Goal: Obtain resource: Download file/media

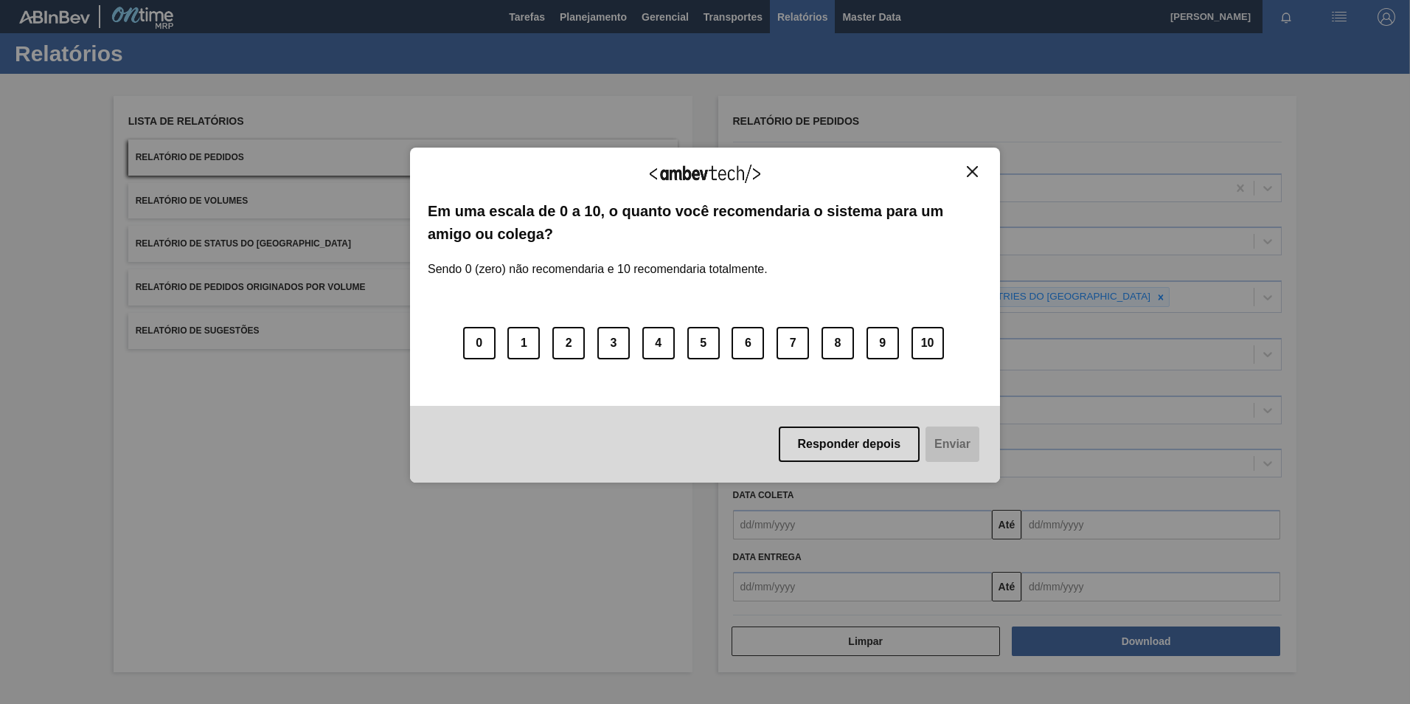
click at [968, 170] on img "Close" at bounding box center [972, 171] width 11 height 11
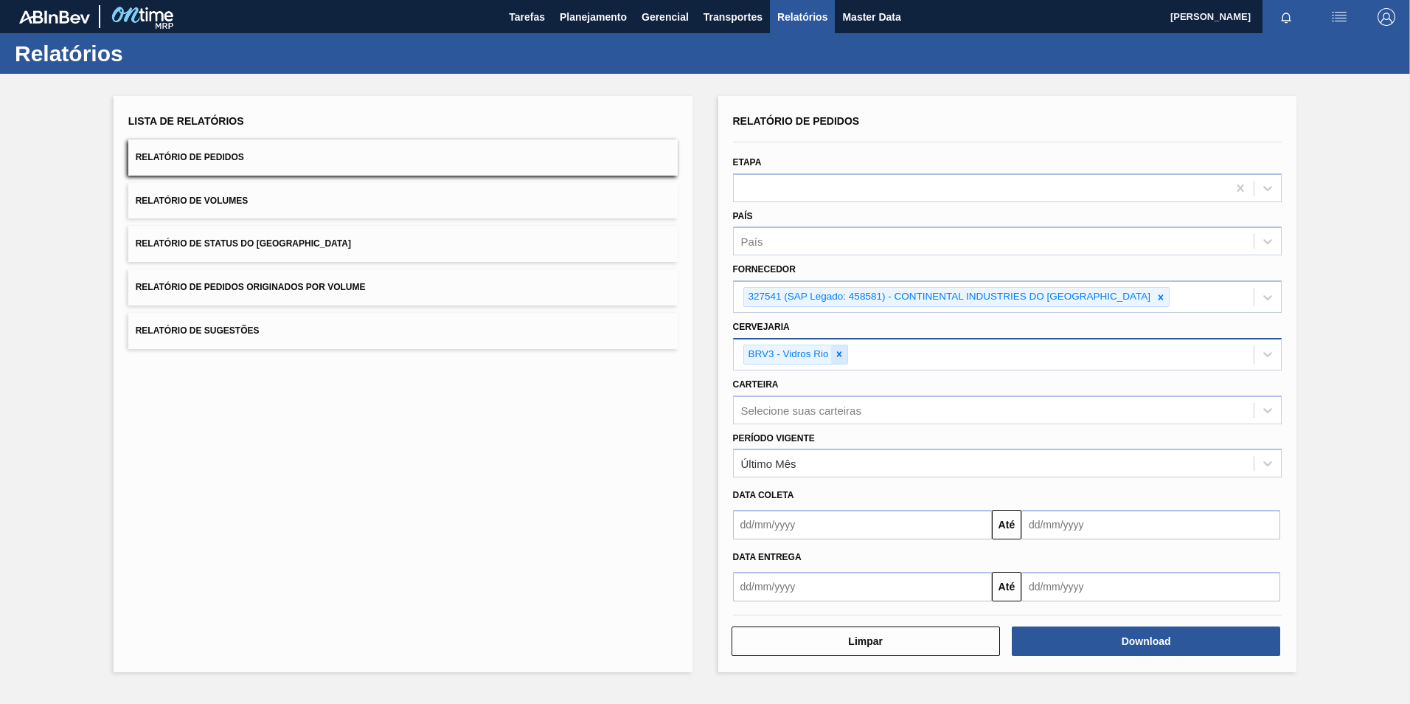
click at [843, 351] on icon at bounding box center [839, 354] width 10 height 10
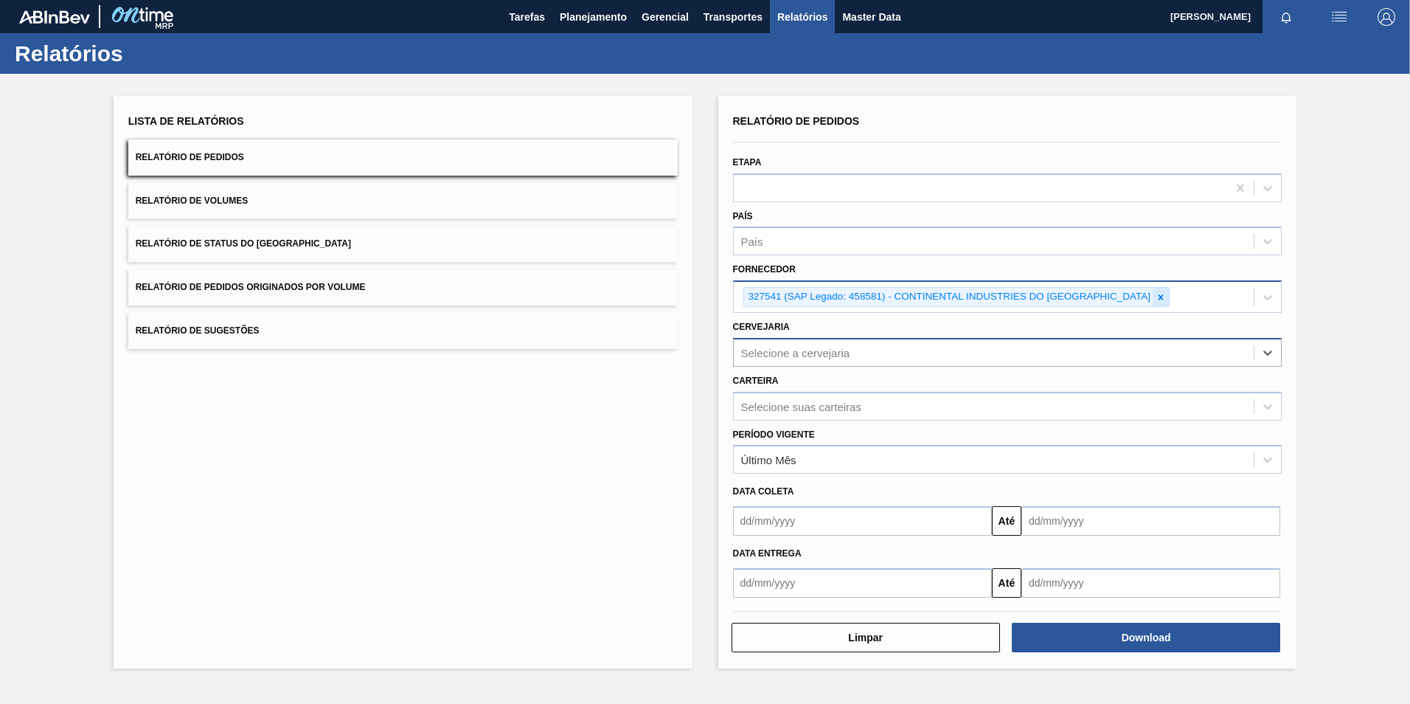
click at [1156, 298] on icon at bounding box center [1161, 297] width 10 height 10
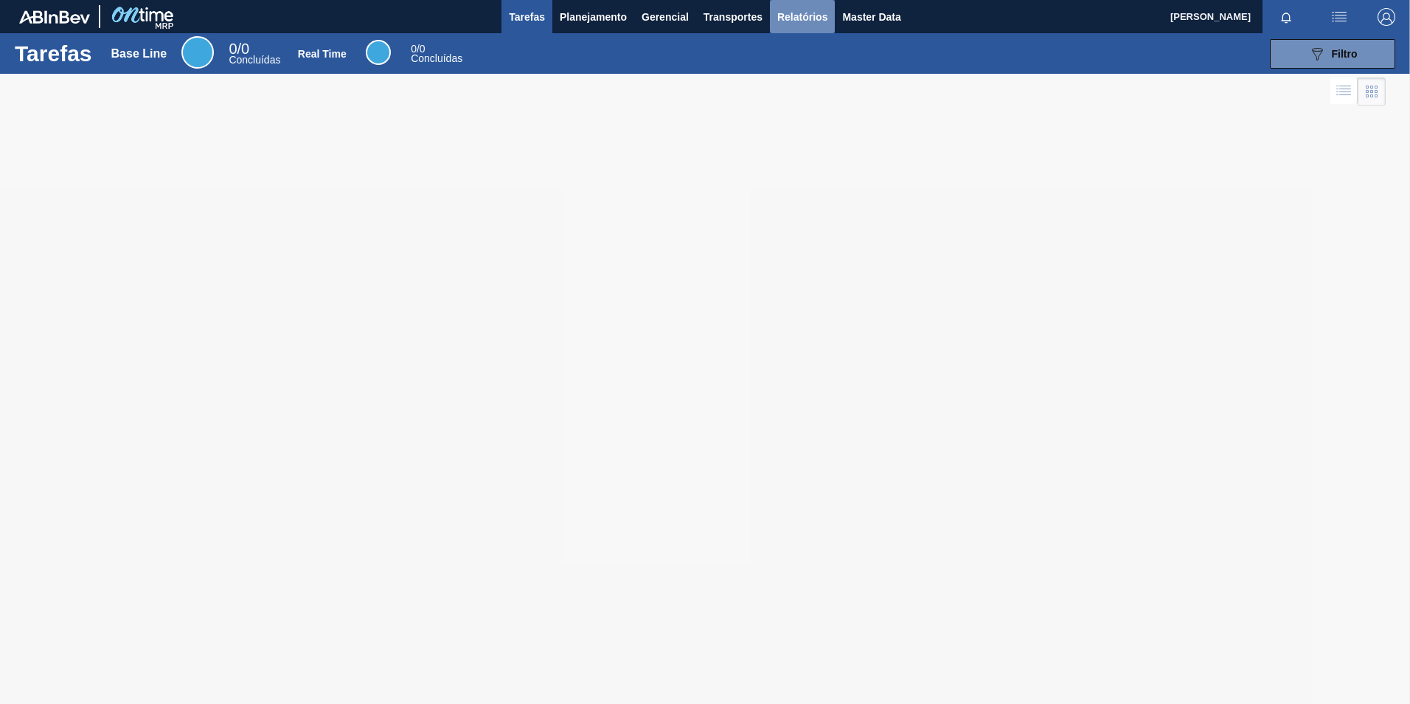
click at [812, 17] on span "Relatórios" at bounding box center [802, 17] width 50 height 18
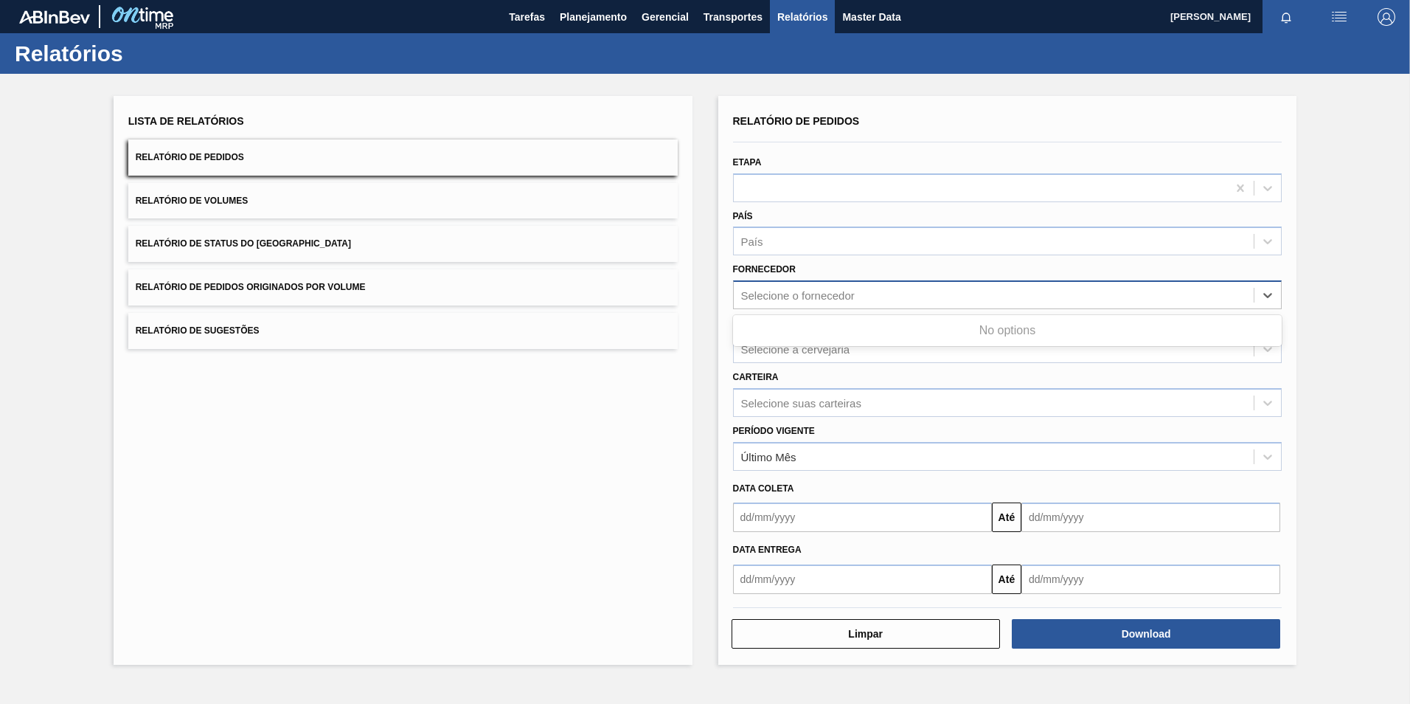
drag, startPoint x: 804, startPoint y: 291, endPoint x: 817, endPoint y: 301, distance: 16.2
click at [803, 291] on div "Selecione o fornecedor" at bounding box center [798, 295] width 114 height 13
paste input "296630"
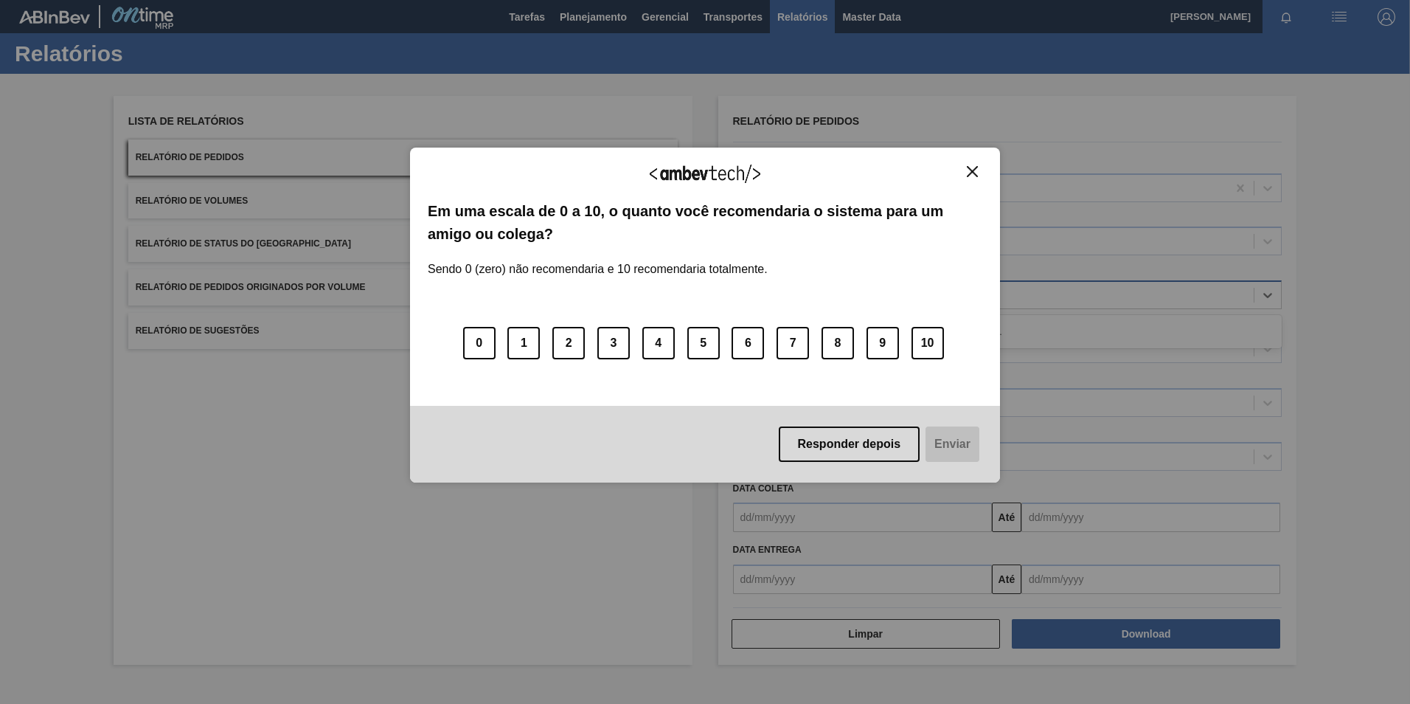
type input "296630"
drag, startPoint x: 975, startPoint y: 185, endPoint x: 975, endPoint y: 173, distance: 12.5
click at [976, 183] on div "Agradecemos seu feedback!" at bounding box center [705, 182] width 555 height 35
click at [975, 173] on img "Close" at bounding box center [972, 171] width 11 height 11
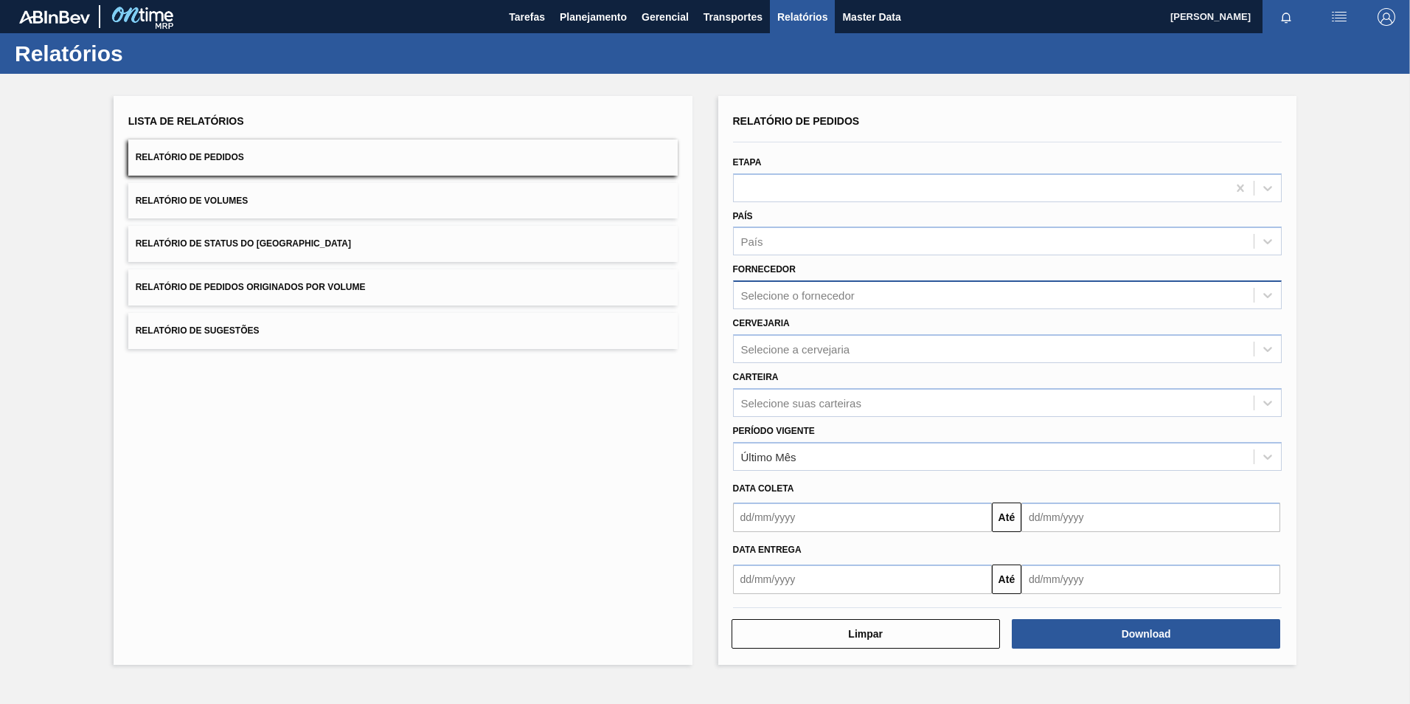
click at [810, 299] on div "Selecione o fornecedor" at bounding box center [798, 295] width 114 height 13
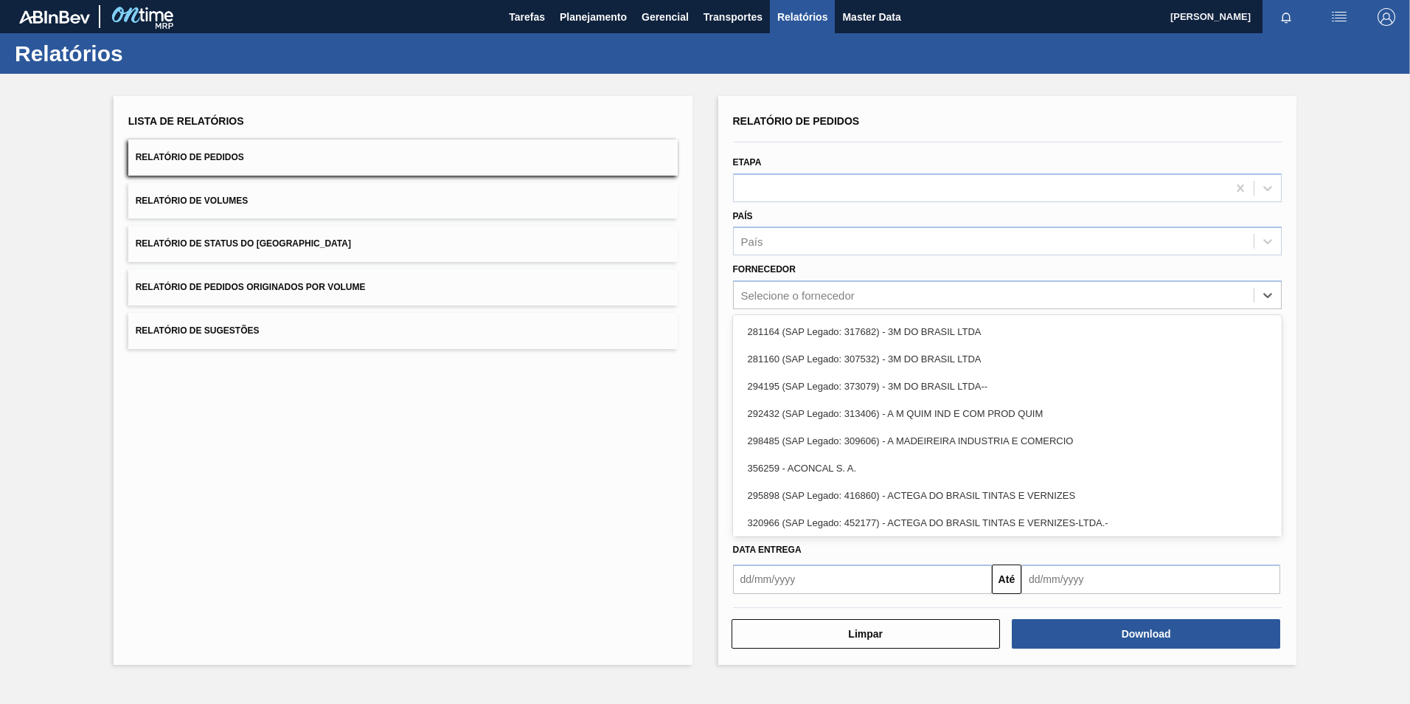
paste input "296630"
type input "296630"
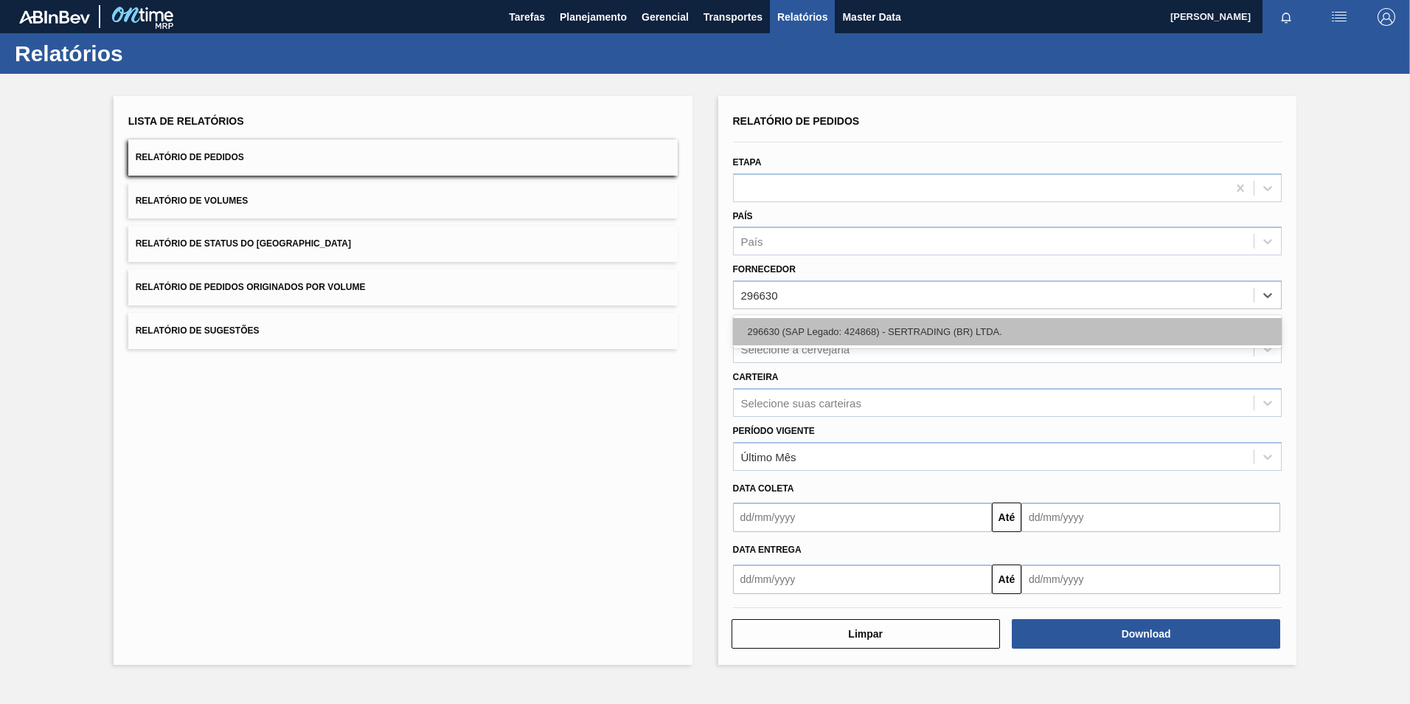
click at [820, 329] on div "296630 (SAP Legado: 424868) - SERTRADING (BR) LTDA." at bounding box center [1008, 331] width 550 height 27
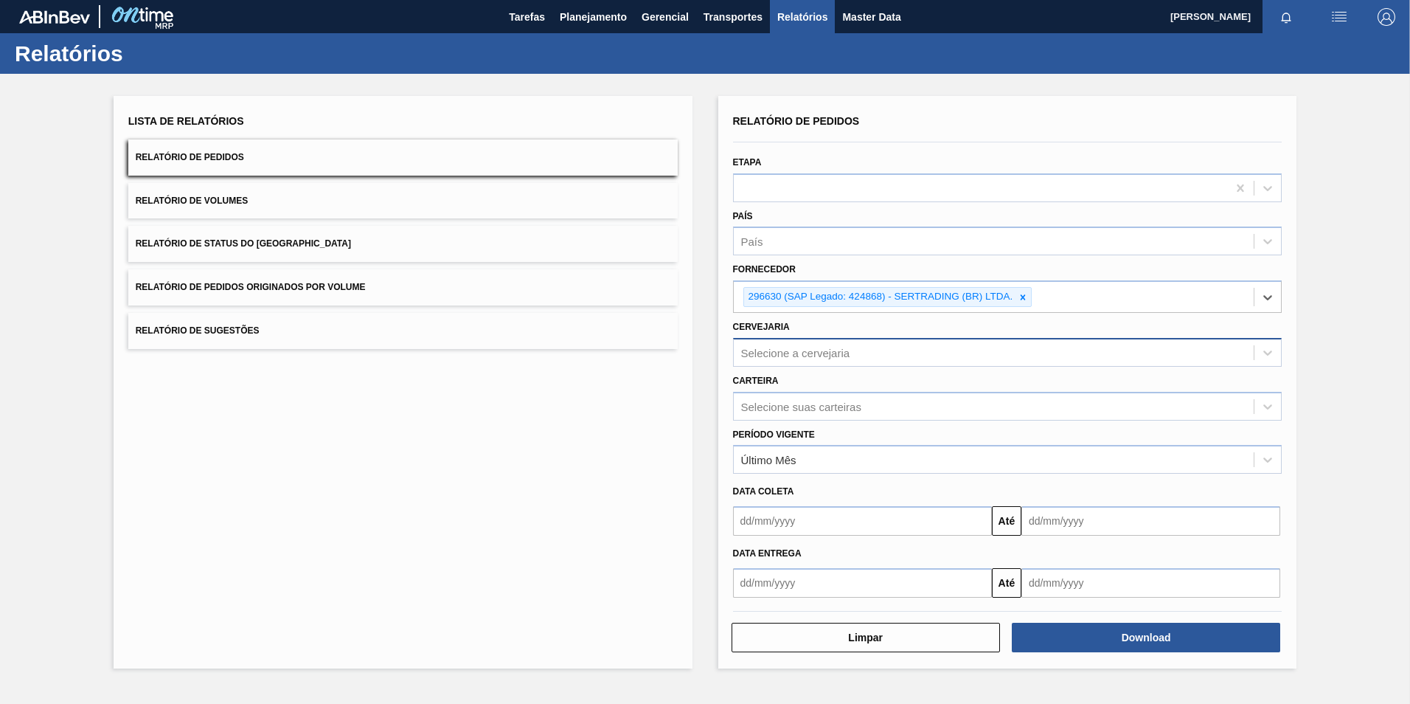
click at [778, 351] on div "Selecione a cervejaria" at bounding box center [795, 352] width 109 height 13
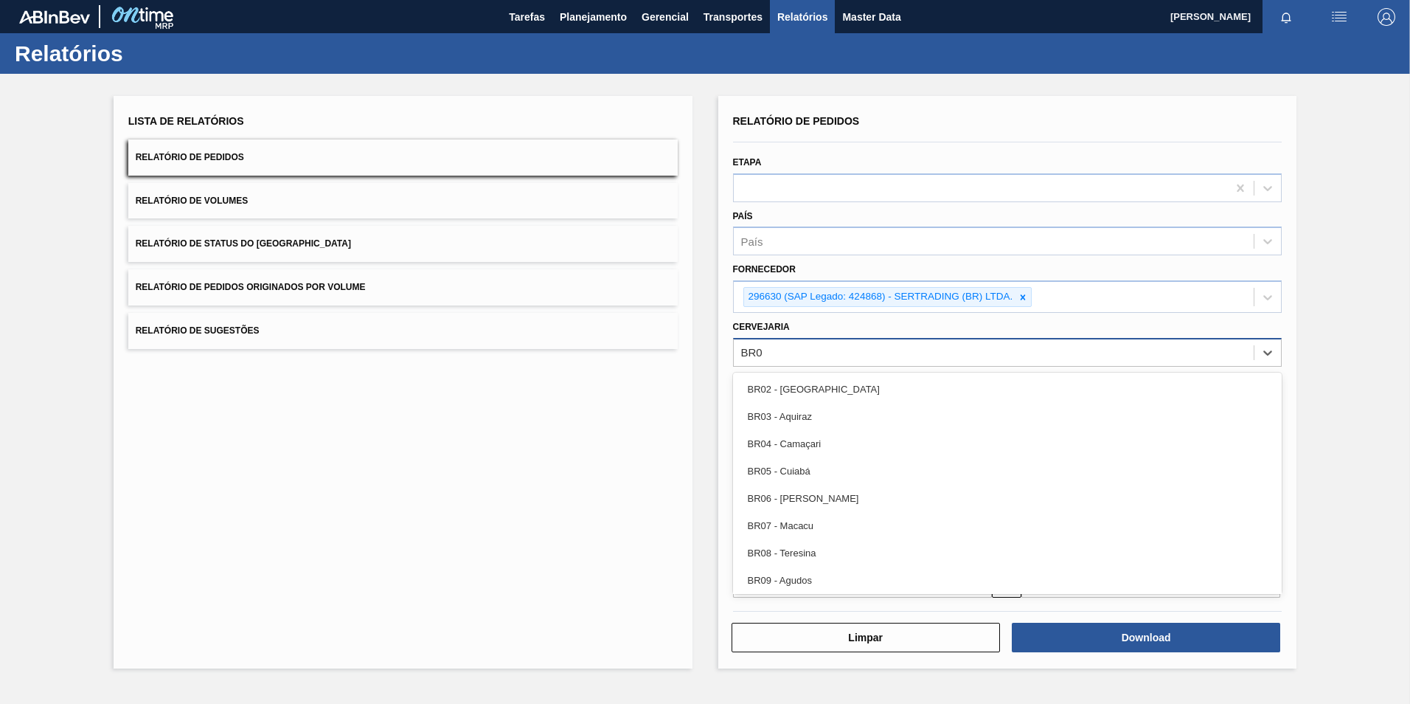
type input "BR03"
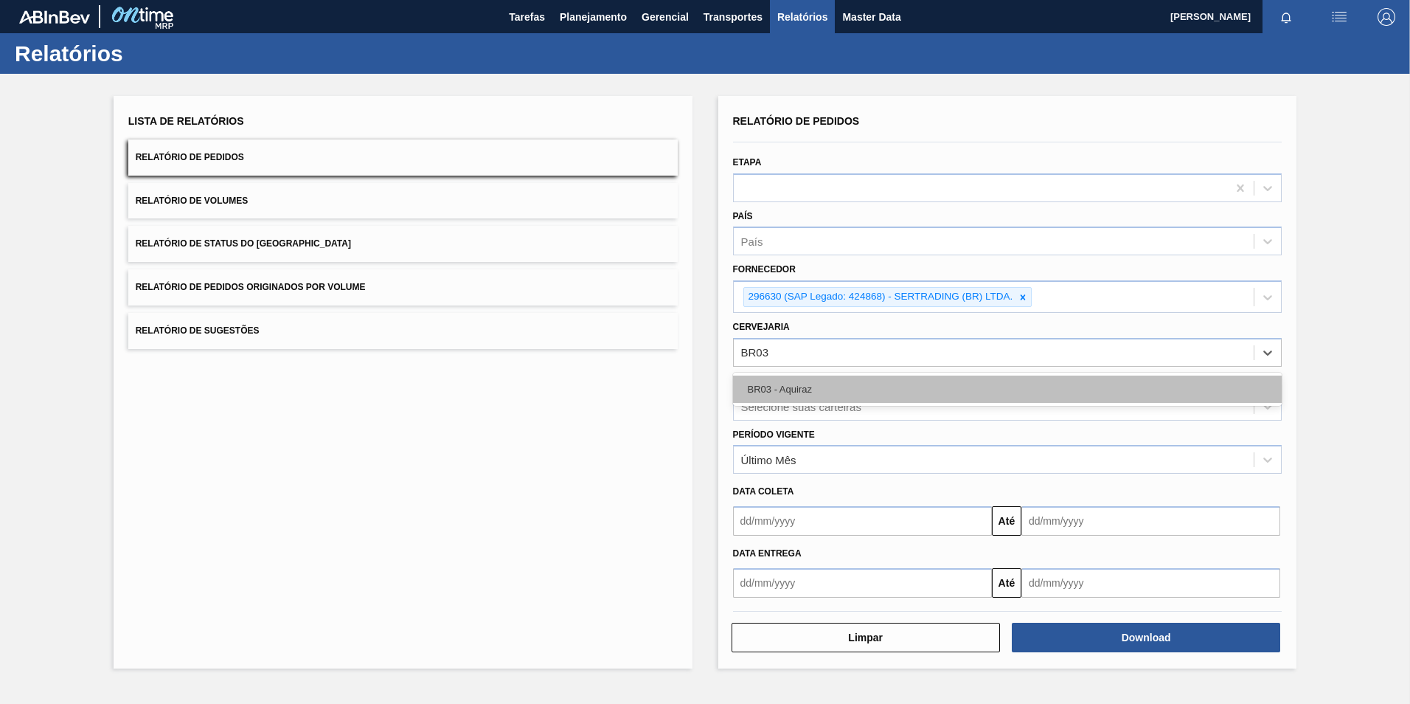
click at [804, 390] on div "BR03 - Aquiraz" at bounding box center [1008, 388] width 550 height 27
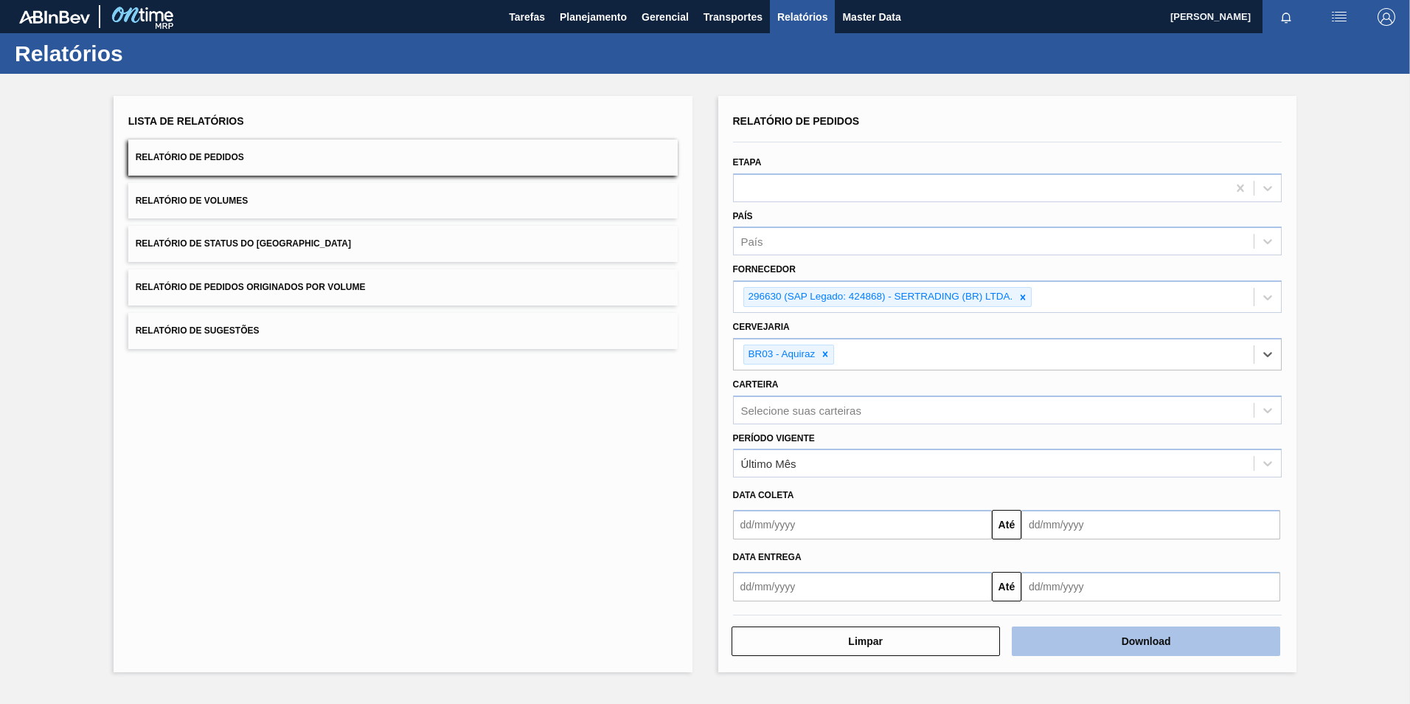
click at [1091, 638] on button "Download" at bounding box center [1146, 641] width 268 height 30
